Goal: Check status

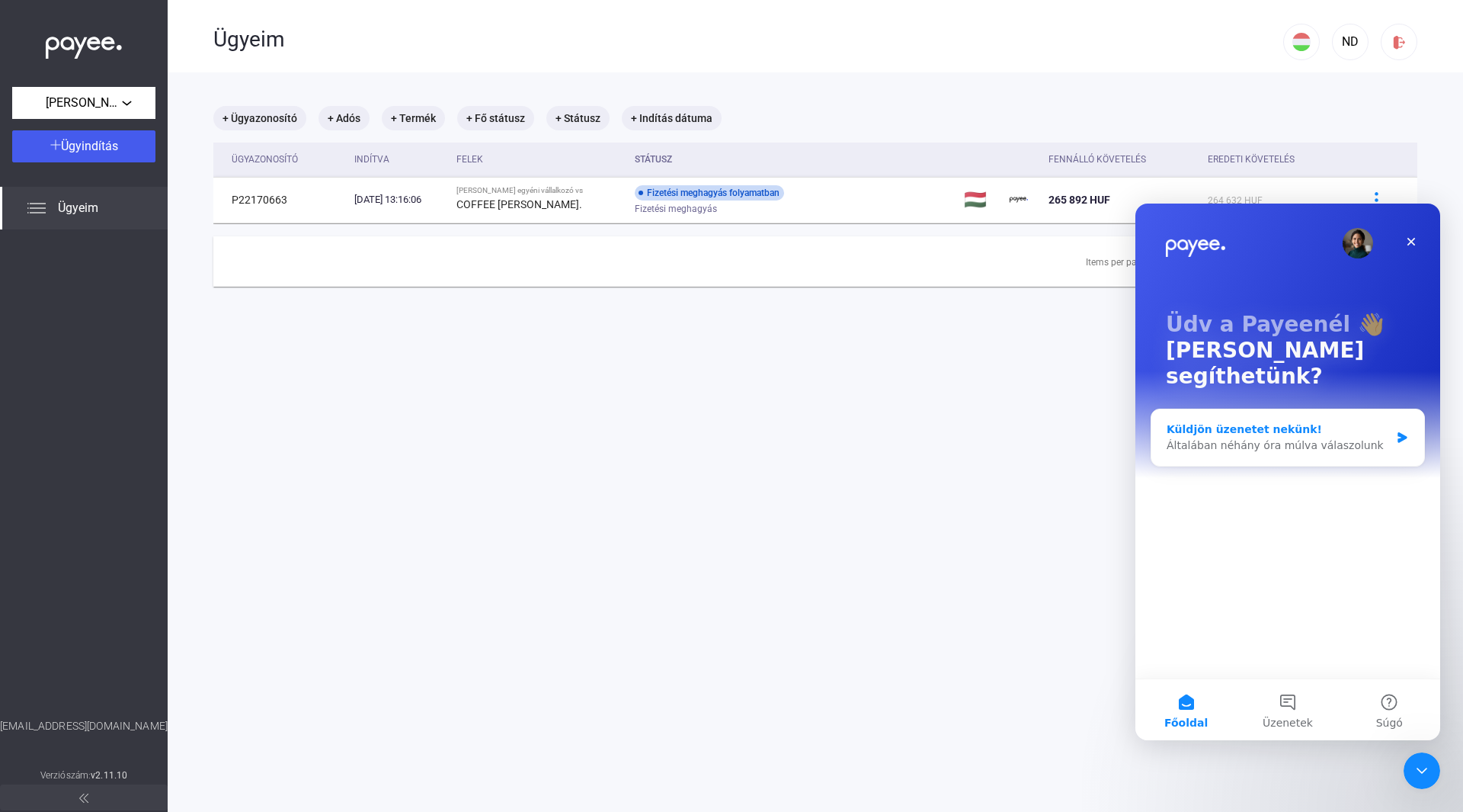
click at [1363, 437] on div "Általában néhány óra múlva válaszolunk" at bounding box center [1278, 445] width 223 height 16
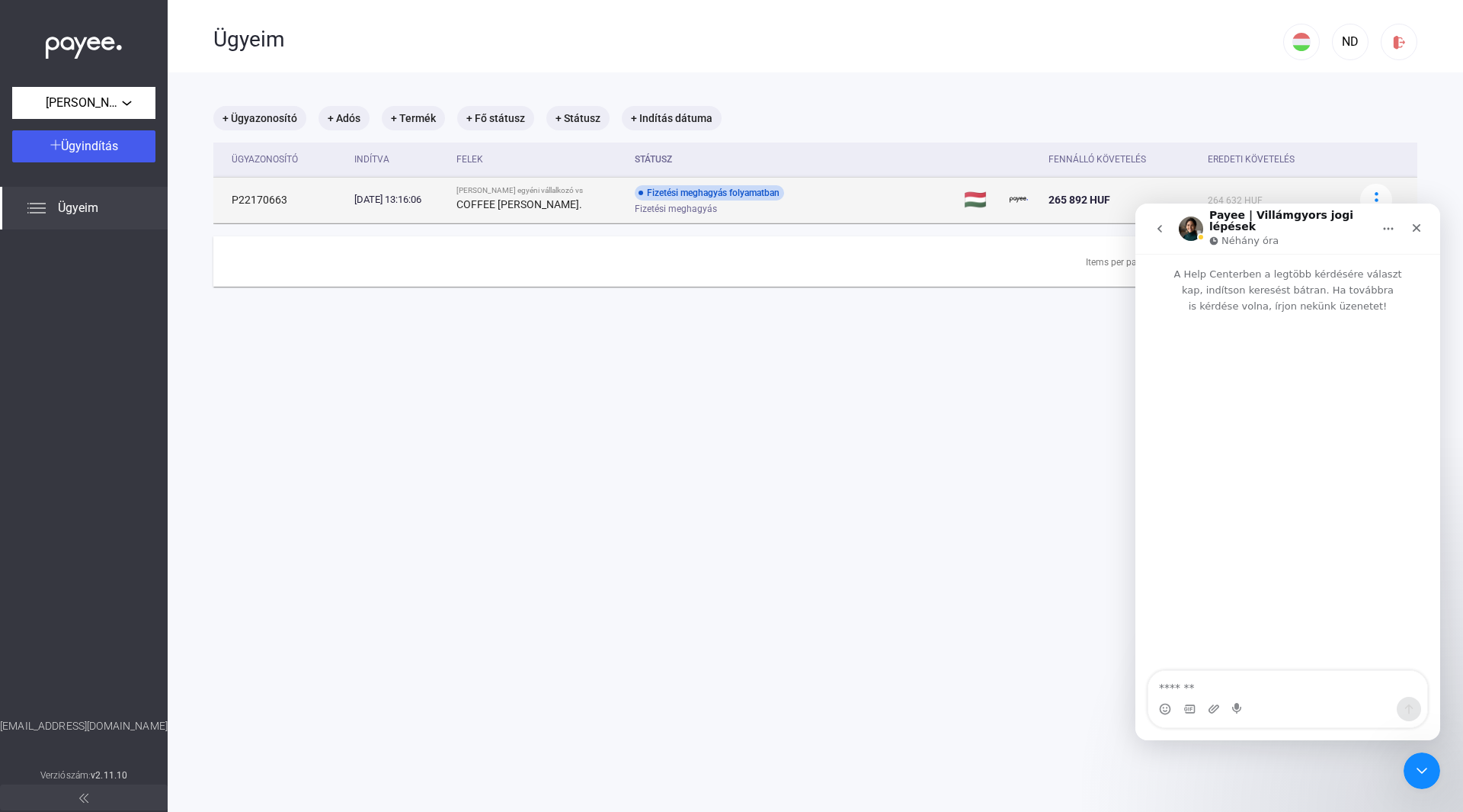
click at [829, 210] on div "Fizetési meghagyás" at bounding box center [757, 209] width 244 height 11
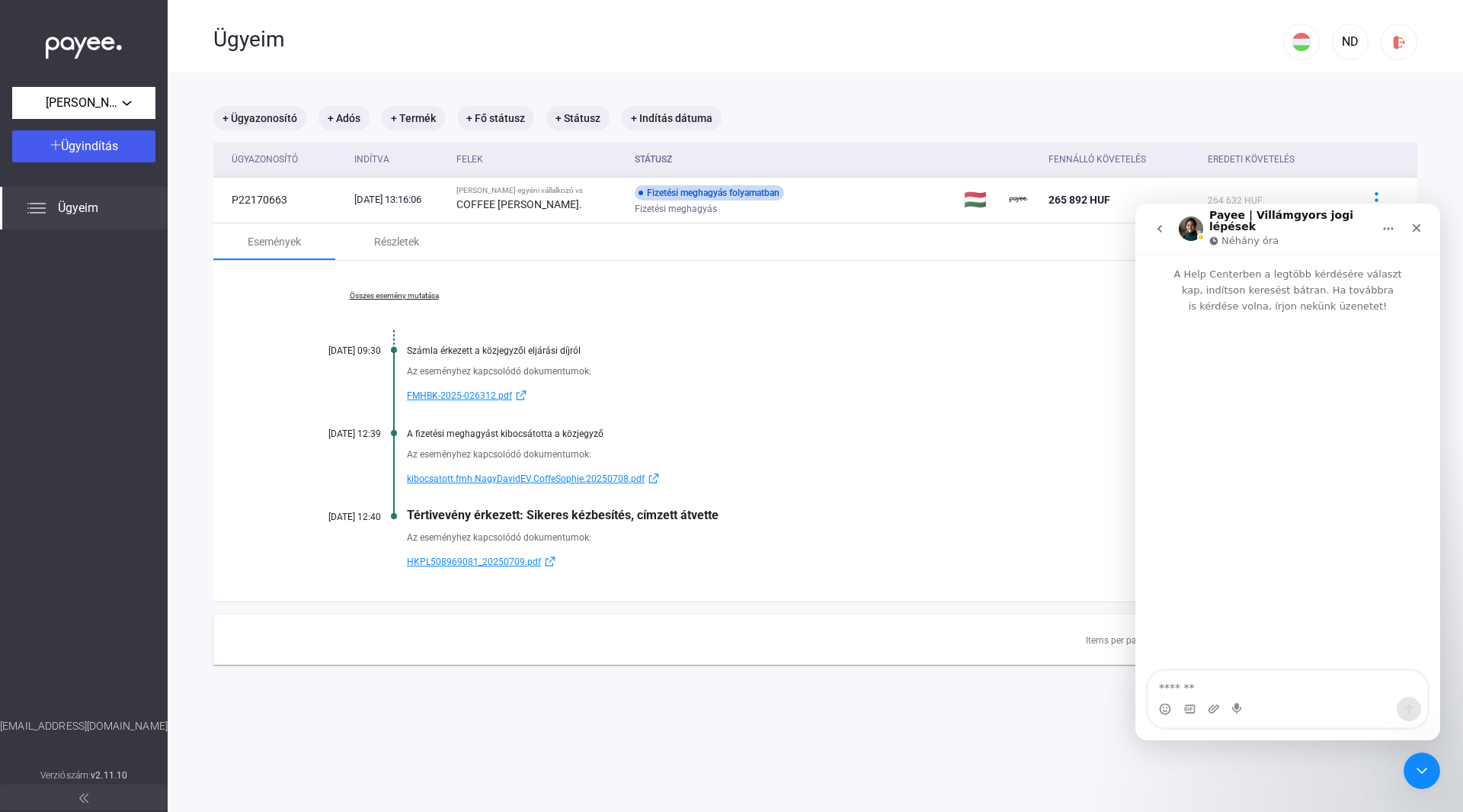
click at [693, 512] on div "Tértivevény érkezett: Sikeres kézbesítés, címzett átvette" at bounding box center [874, 514] width 935 height 14
click at [1422, 222] on icon "Bezárás" at bounding box center [1416, 228] width 12 height 12
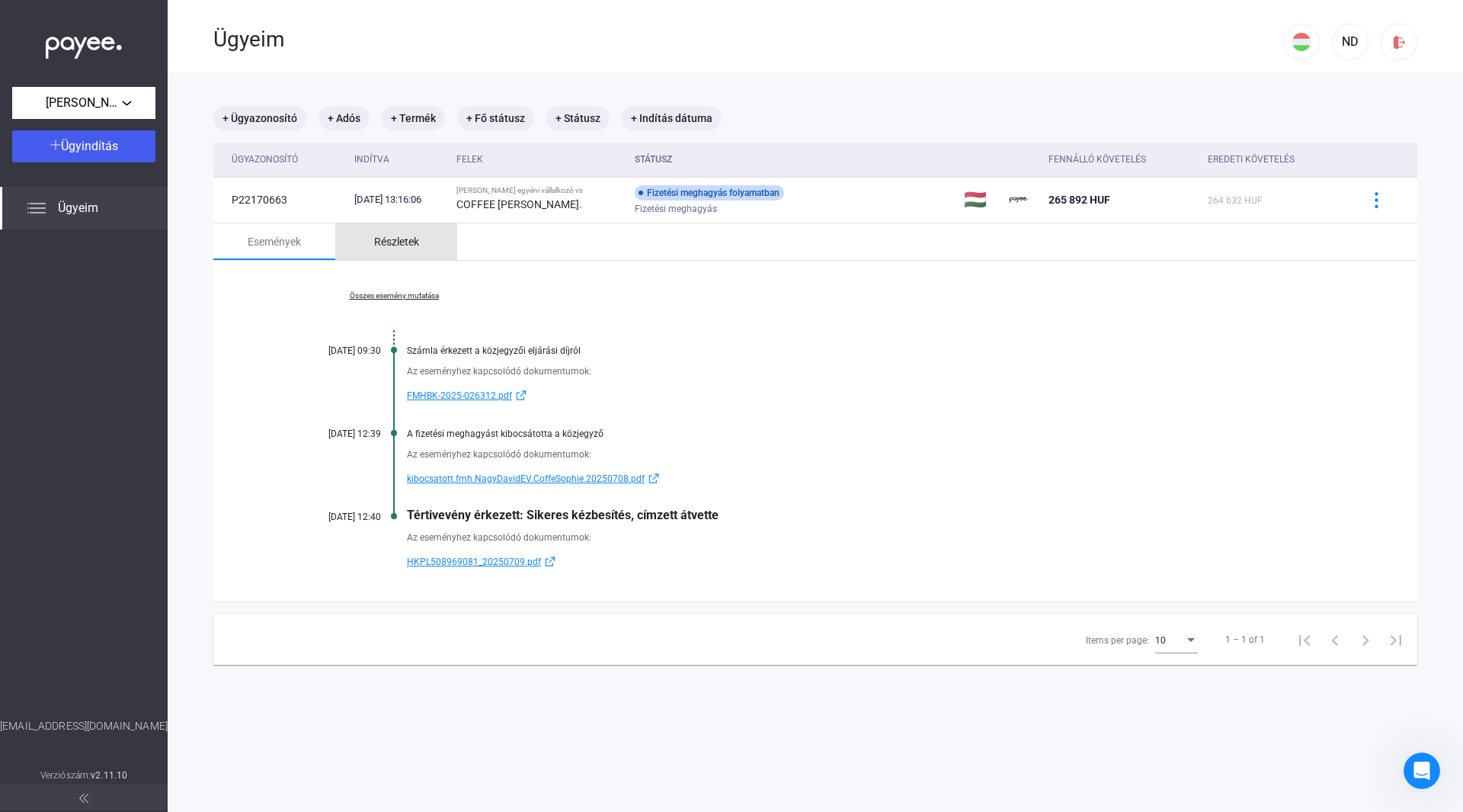
click at [399, 233] on div "Részletek" at bounding box center [396, 242] width 45 height 19
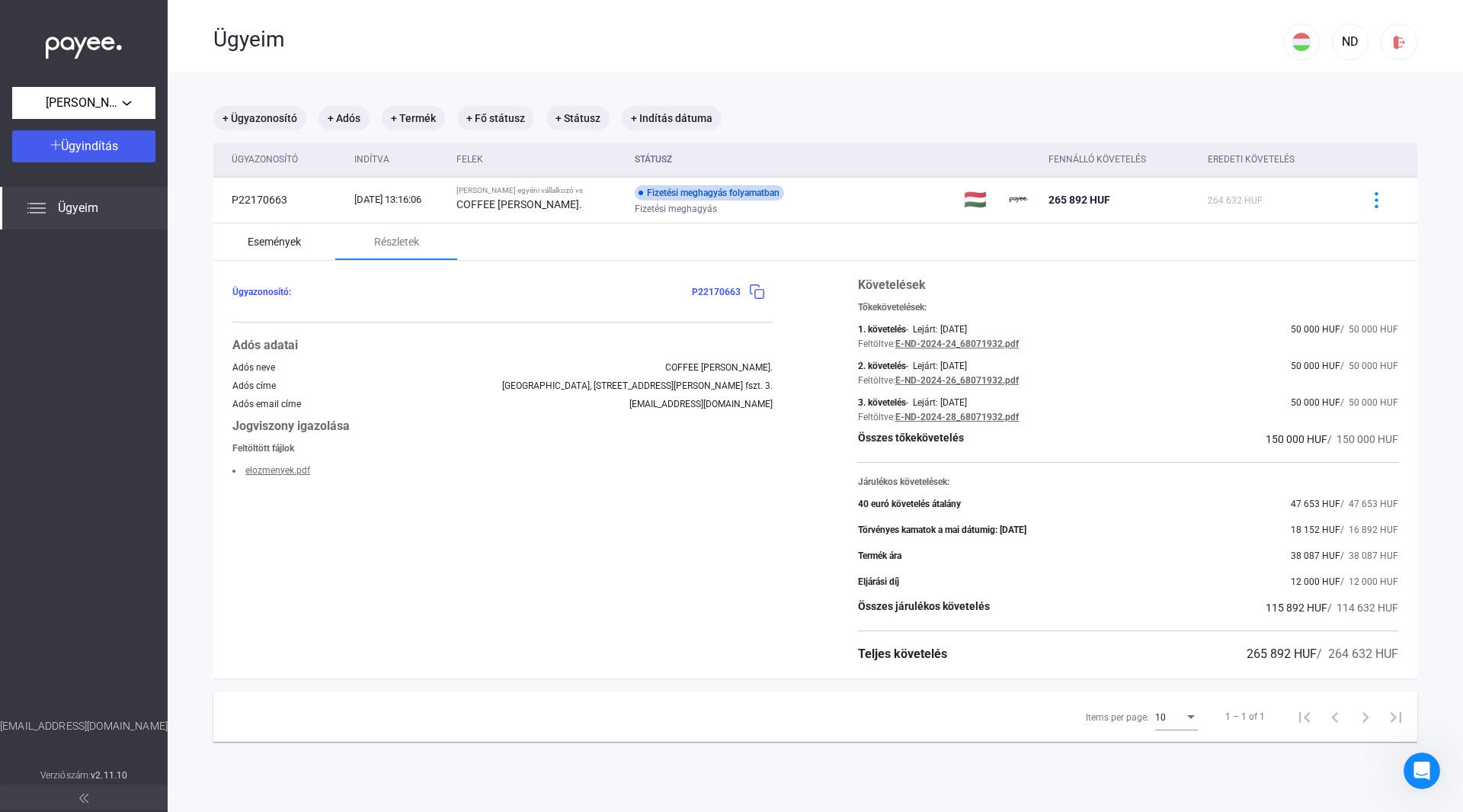
click at [261, 232] on div "Események" at bounding box center [273, 242] width 53 height 19
